Goal: Information Seeking & Learning: Check status

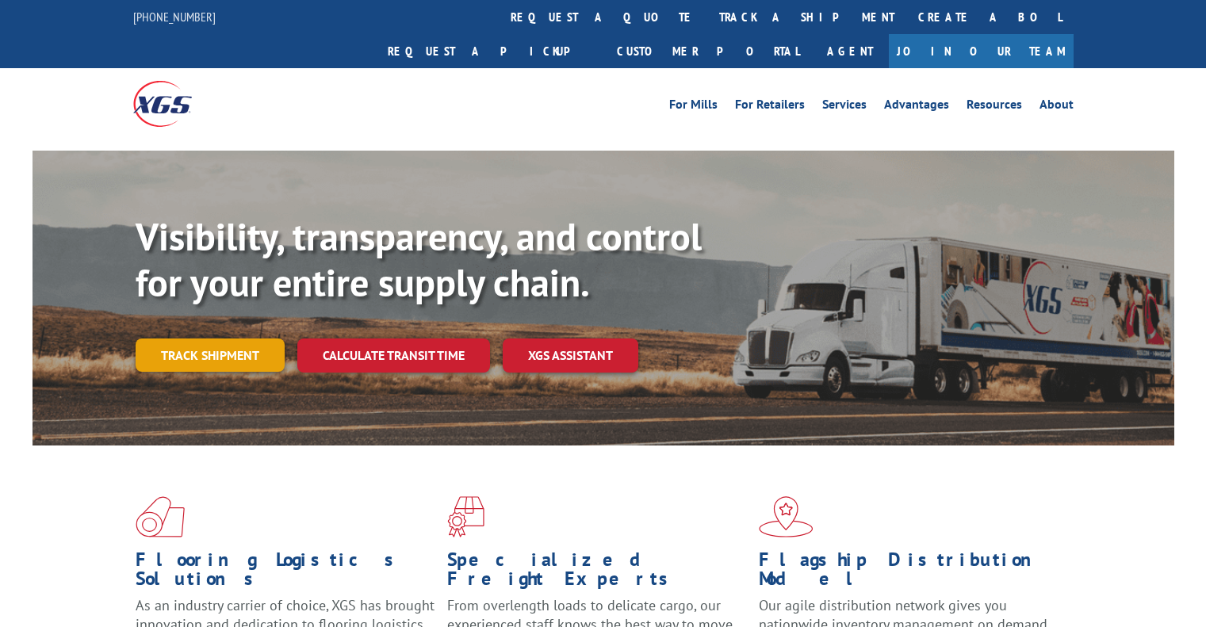
drag, startPoint x: 0, startPoint y: 0, endPoint x: 227, endPoint y: 326, distance: 397.2
click at [227, 339] on link "Track shipment" at bounding box center [210, 355] width 149 height 33
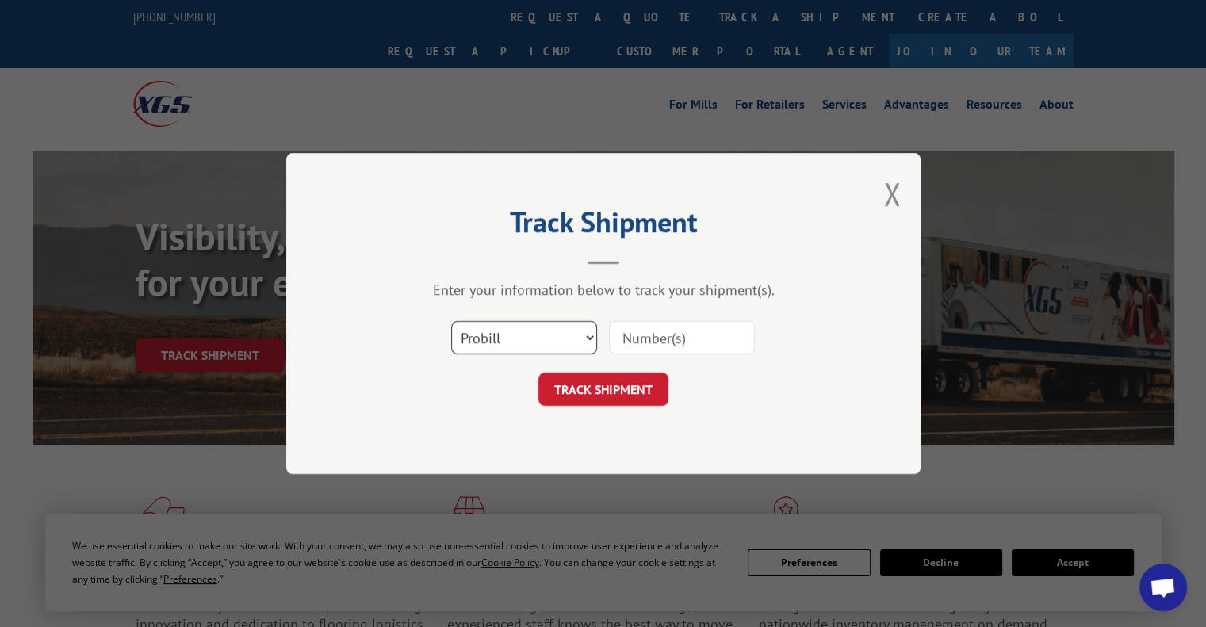
click at [538, 331] on select "Select category... Probill BOL PO" at bounding box center [524, 337] width 146 height 33
select select "bol"
click at [451, 321] on select "Select category... Probill BOL PO" at bounding box center [524, 337] width 146 height 33
click at [654, 339] on input at bounding box center [682, 337] width 146 height 33
paste input "54400088"
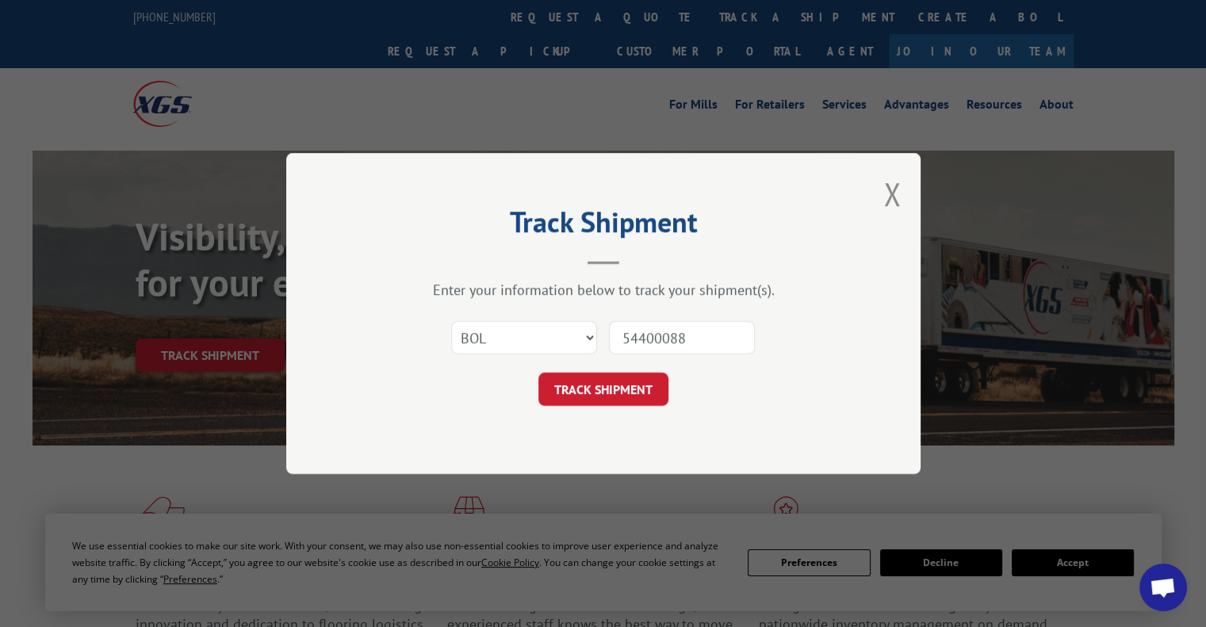
click at [641, 350] on input "54400088" at bounding box center [682, 337] width 146 height 33
type input "54400088"
click at [601, 400] on button "TRACK SHIPMENT" at bounding box center [604, 389] width 130 height 33
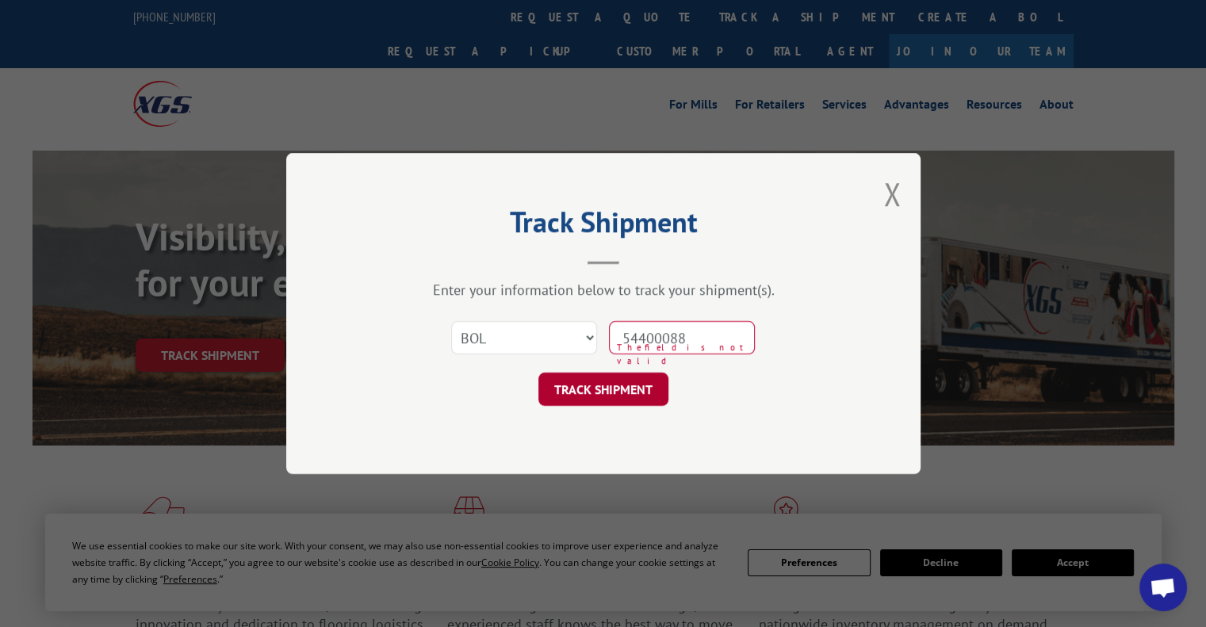
click at [623, 379] on button "TRACK SHIPMENT" at bounding box center [604, 389] width 130 height 33
click at [566, 321] on select "Select category... Probill BOL PO" at bounding box center [524, 337] width 146 height 33
select select "po"
click at [451, 321] on select "Select category... Probill BOL PO" at bounding box center [524, 337] width 146 height 33
drag, startPoint x: 703, startPoint y: 343, endPoint x: 567, endPoint y: 348, distance: 135.7
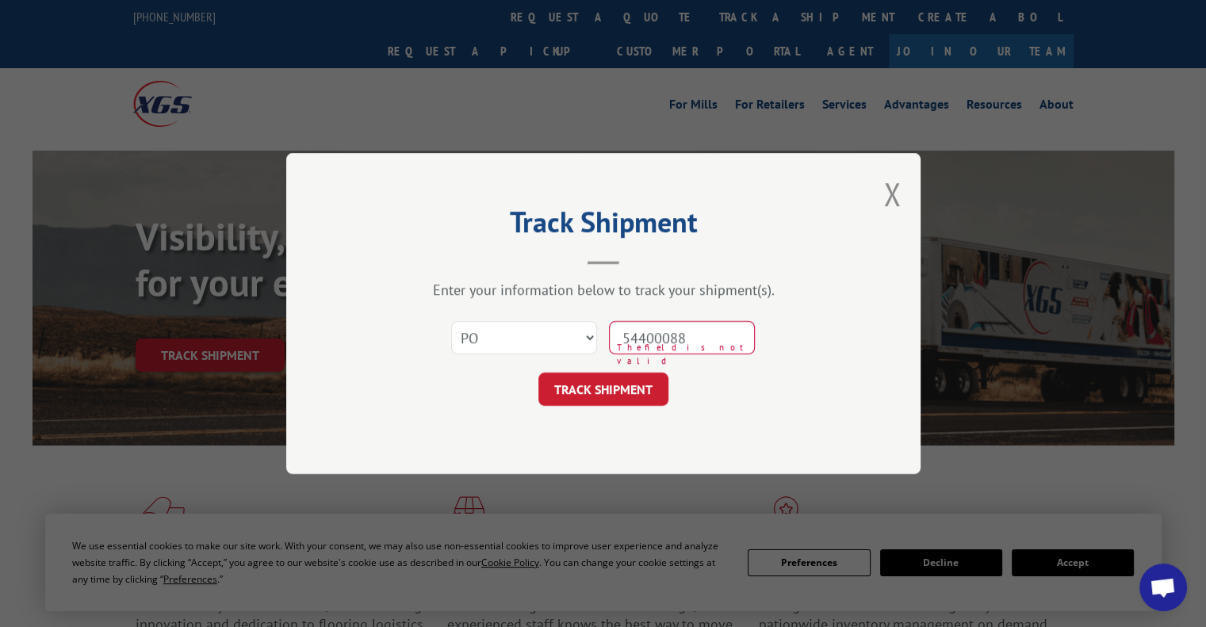
click at [567, 348] on div "Select category... Probill BOL PO 54400088 The field is not valid" at bounding box center [604, 338] width 476 height 52
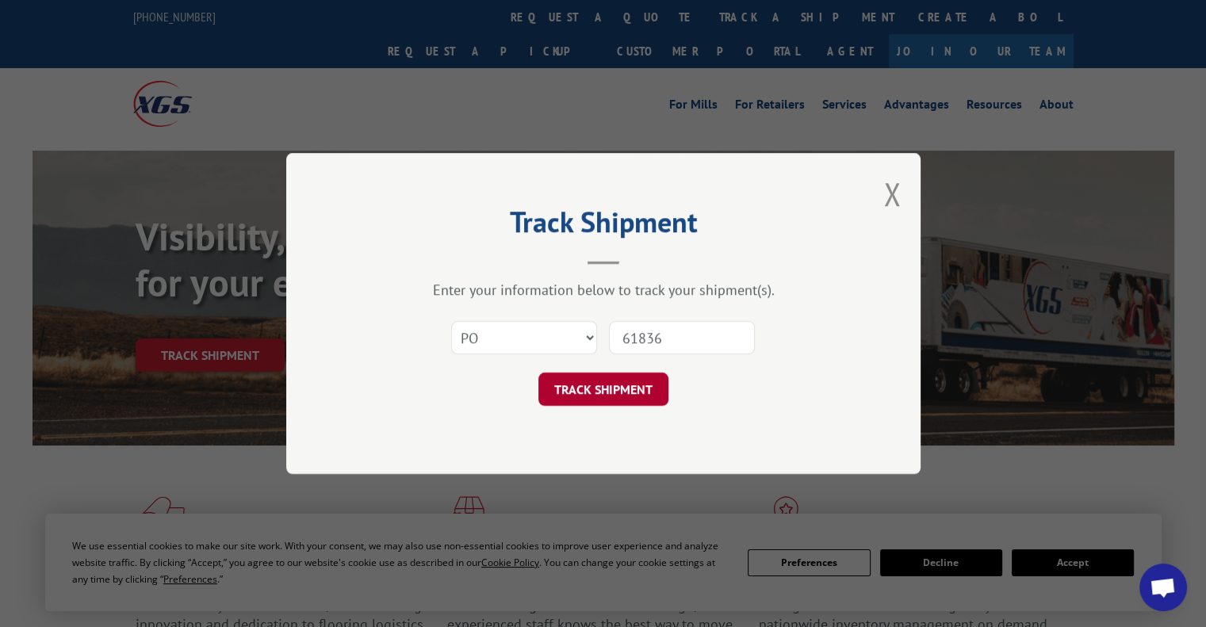
type input "61836"
click at [566, 389] on button "TRACK SHIPMENT" at bounding box center [604, 389] width 130 height 33
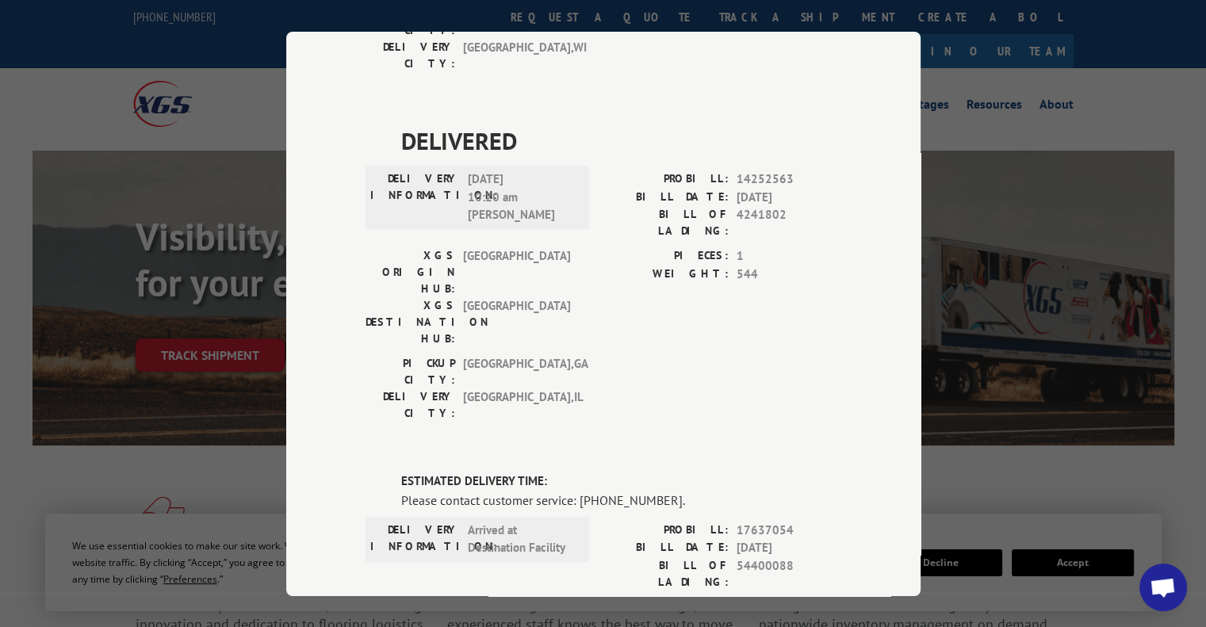
scroll to position [1088, 0]
drag, startPoint x: 732, startPoint y: 209, endPoint x: 800, endPoint y: 217, distance: 68.7
click at [800, 557] on span "54400088" at bounding box center [789, 573] width 105 height 33
copy span "54400088"
click at [978, 234] on div "Track Shipment DELIVERED DELIVERY INFORMATION: PROBILL: 8040473 BILL DATE: [DAT…" at bounding box center [603, 313] width 1206 height 627
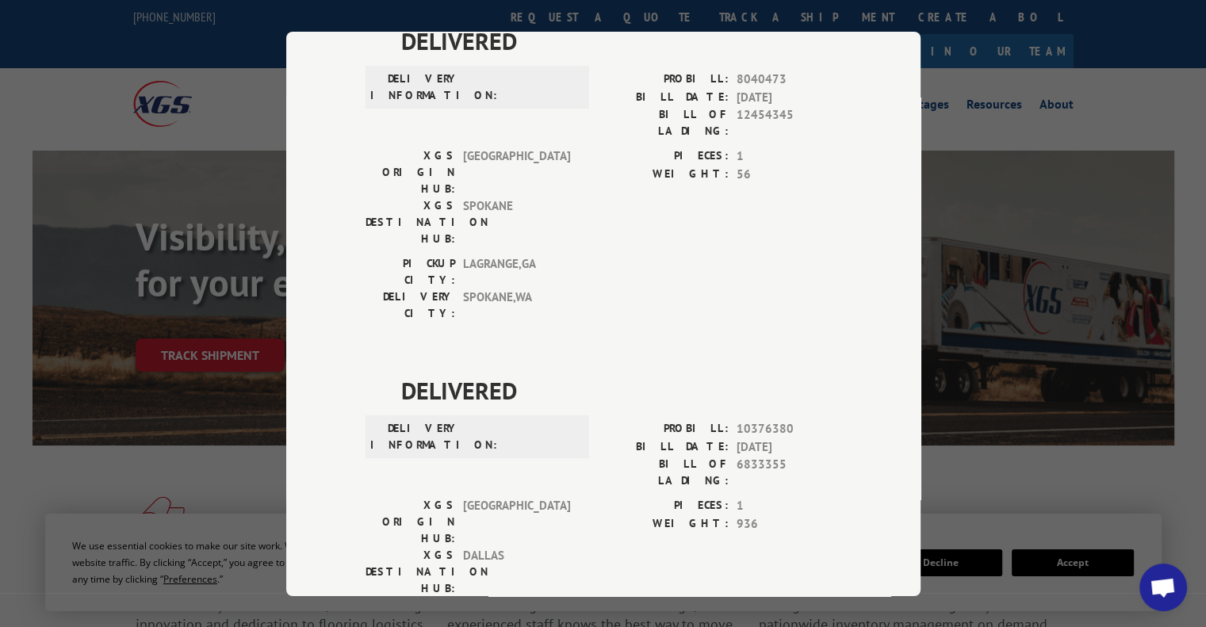
scroll to position [0, 0]
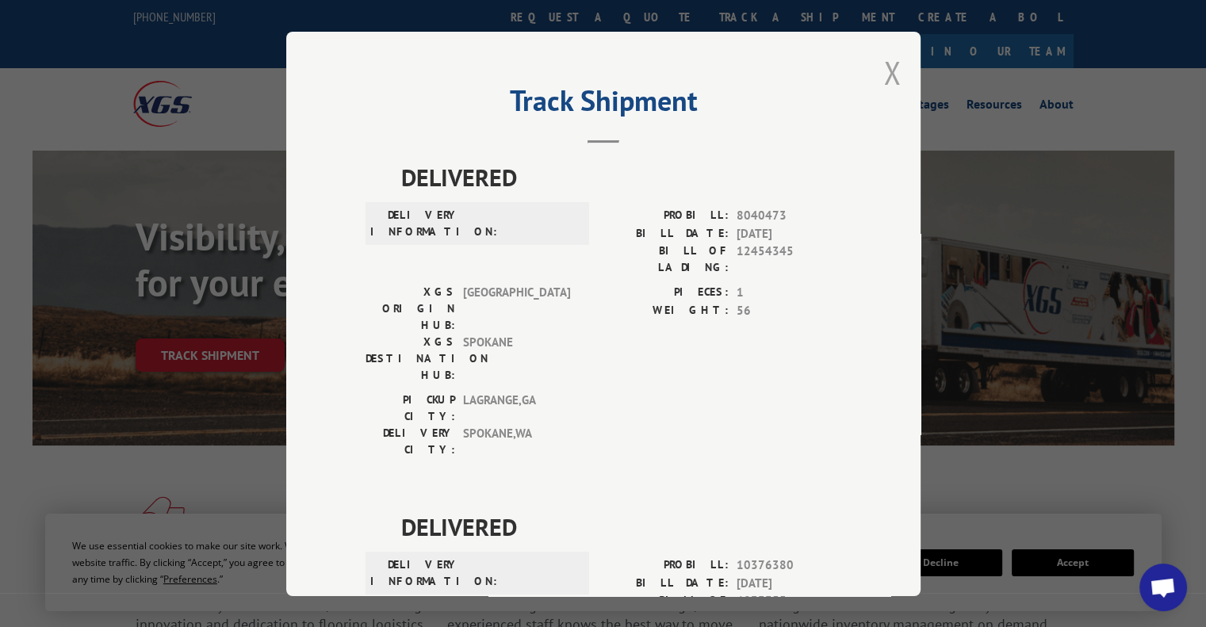
click at [884, 77] on button "Close modal" at bounding box center [892, 73] width 17 height 42
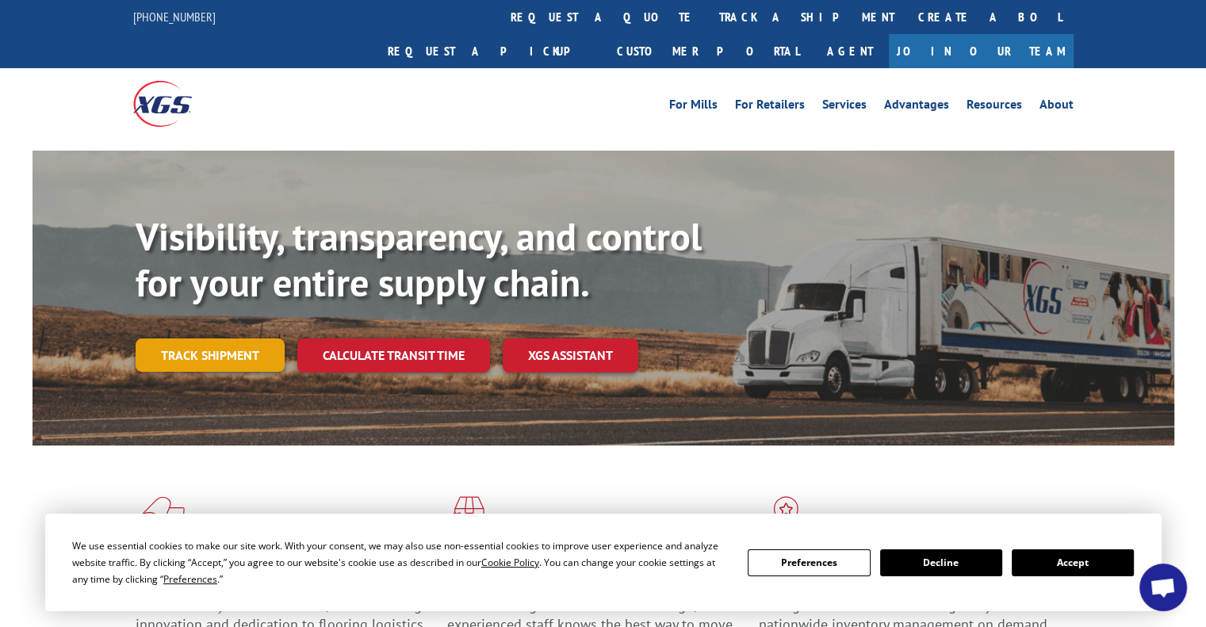
click at [238, 339] on link "Track shipment" at bounding box center [210, 355] width 149 height 33
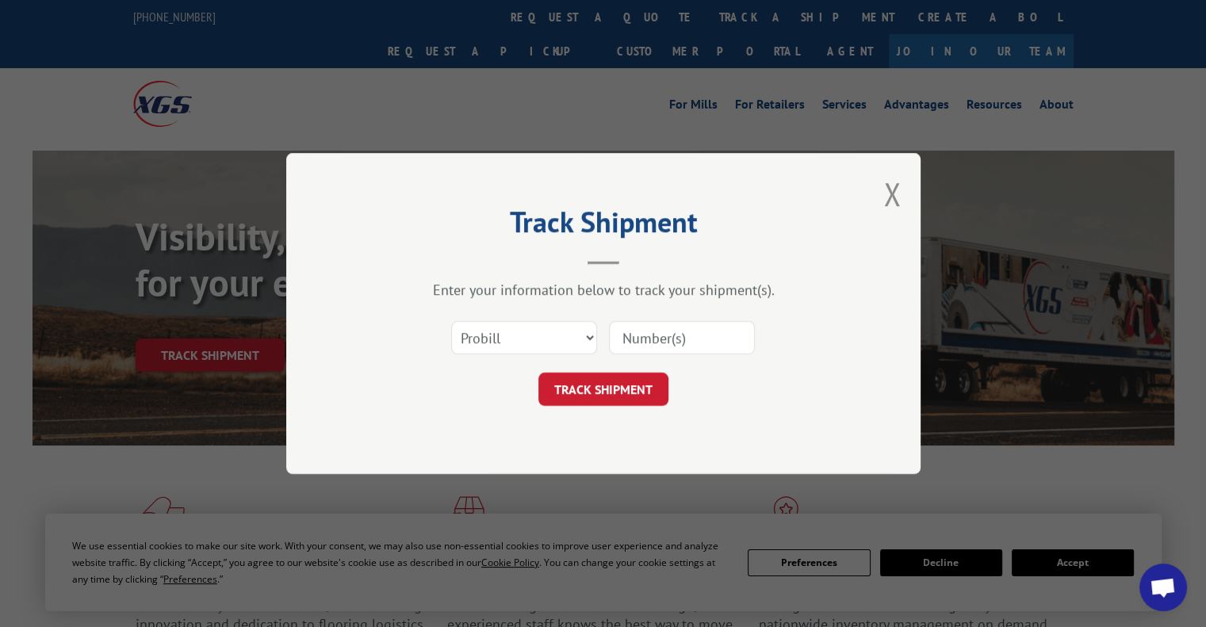
click at [492, 357] on div "Select category... Probill BOL PO" at bounding box center [604, 338] width 476 height 52
click at [487, 342] on select "Select category... Probill BOL PO" at bounding box center [524, 337] width 146 height 33
select select "bol"
click at [451, 321] on select "Select category... Probill BOL PO" at bounding box center [524, 337] width 146 height 33
click at [654, 339] on input at bounding box center [682, 337] width 146 height 33
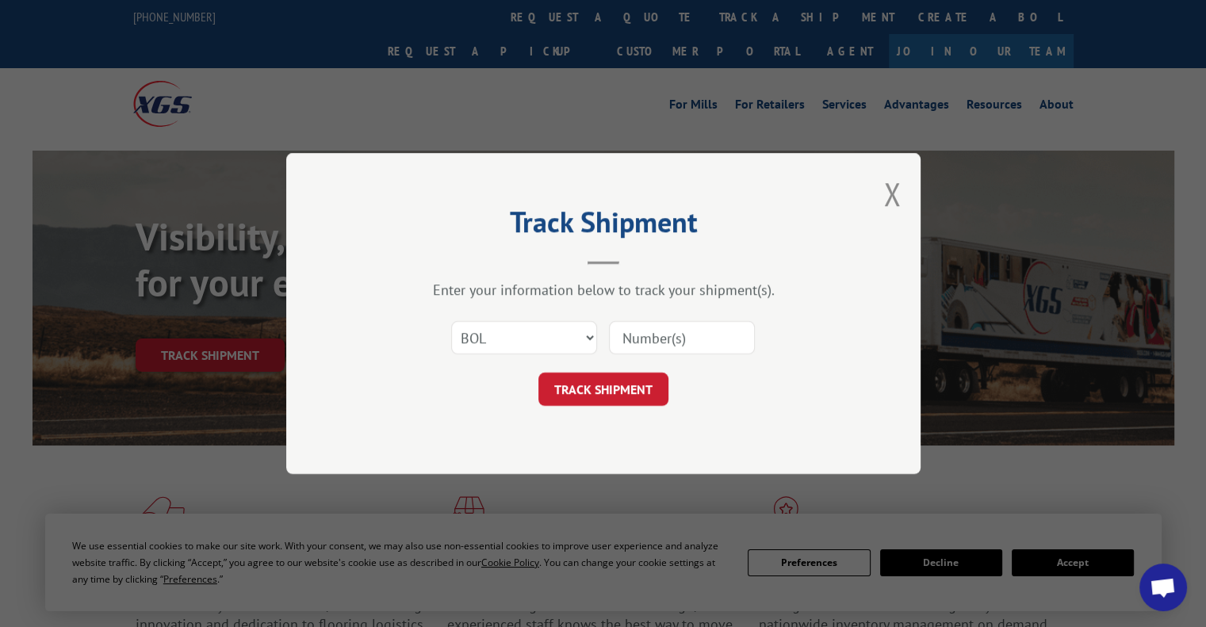
paste input "54400088"
type input "54400088"
click at [603, 390] on button "TRACK SHIPMENT" at bounding box center [604, 389] width 130 height 33
